Goal: Task Accomplishment & Management: Use online tool/utility

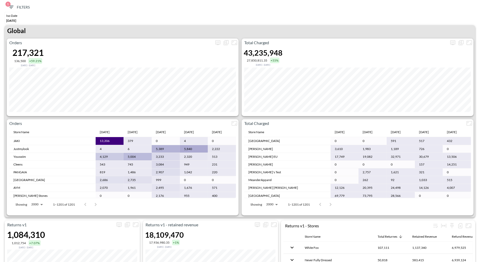
scroll to position [29, 0]
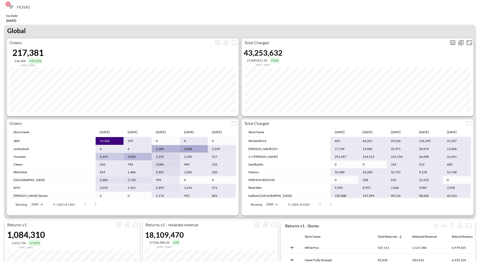
click at [452, 45] on icon "more" at bounding box center [452, 43] width 6 height 6
click at [406, 84] on body "BI.P.EYE, Interactive Analytics Dashboards 1 Filters Iso Date [DATE] Returns v2…" at bounding box center [240, 131] width 481 height 262
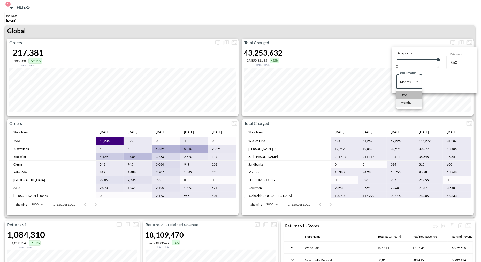
click at [403, 93] on div "Days" at bounding box center [403, 94] width 7 height 5
type input "Days"
type input "138"
click at [351, 29] on div at bounding box center [240, 131] width 481 height 262
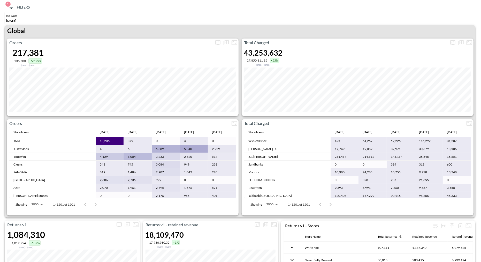
click at [351, 29] on div "Global" at bounding box center [240, 31] width 470 height 13
